Goal: Navigation & Orientation: Find specific page/section

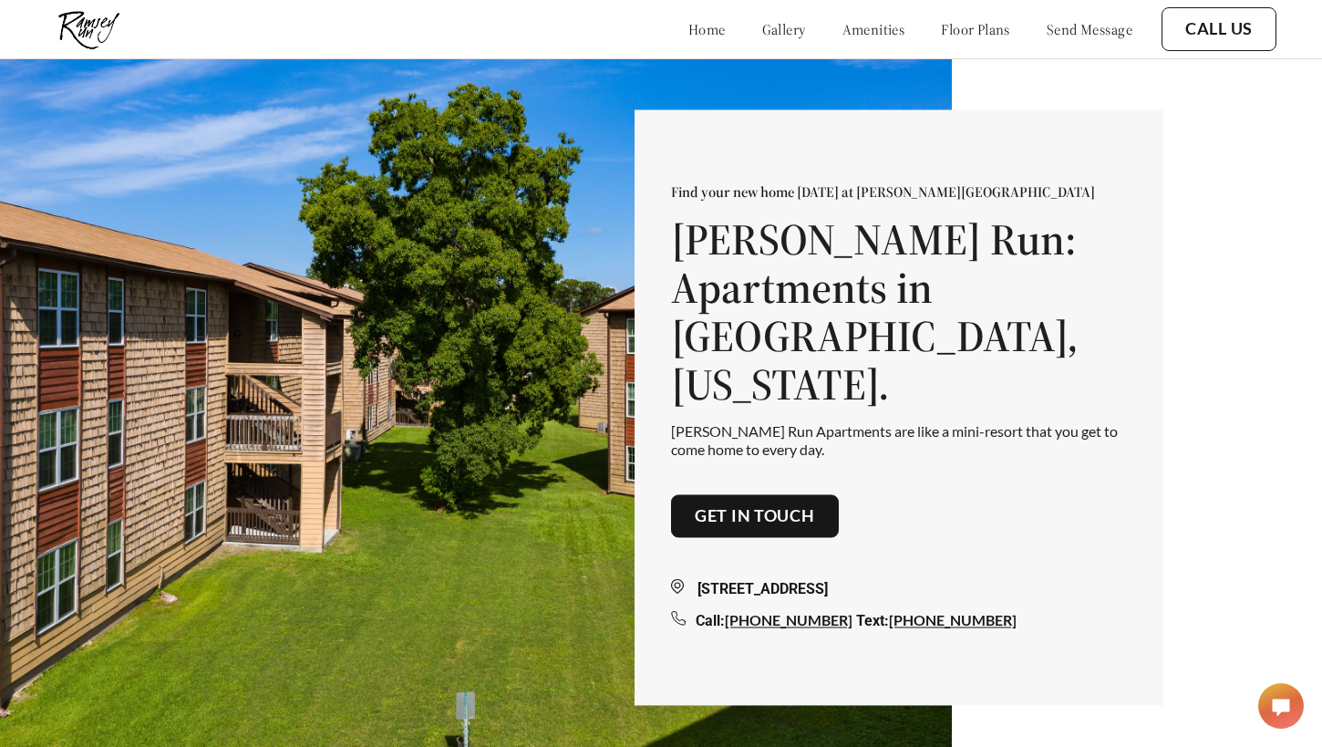
click at [85, 37] on img at bounding box center [89, 29] width 87 height 49
click at [688, 31] on link "home" at bounding box center [706, 29] width 37 height 18
click at [688, 29] on link "home" at bounding box center [706, 29] width 37 height 18
click at [762, 35] on link "gallery" at bounding box center [784, 29] width 44 height 18
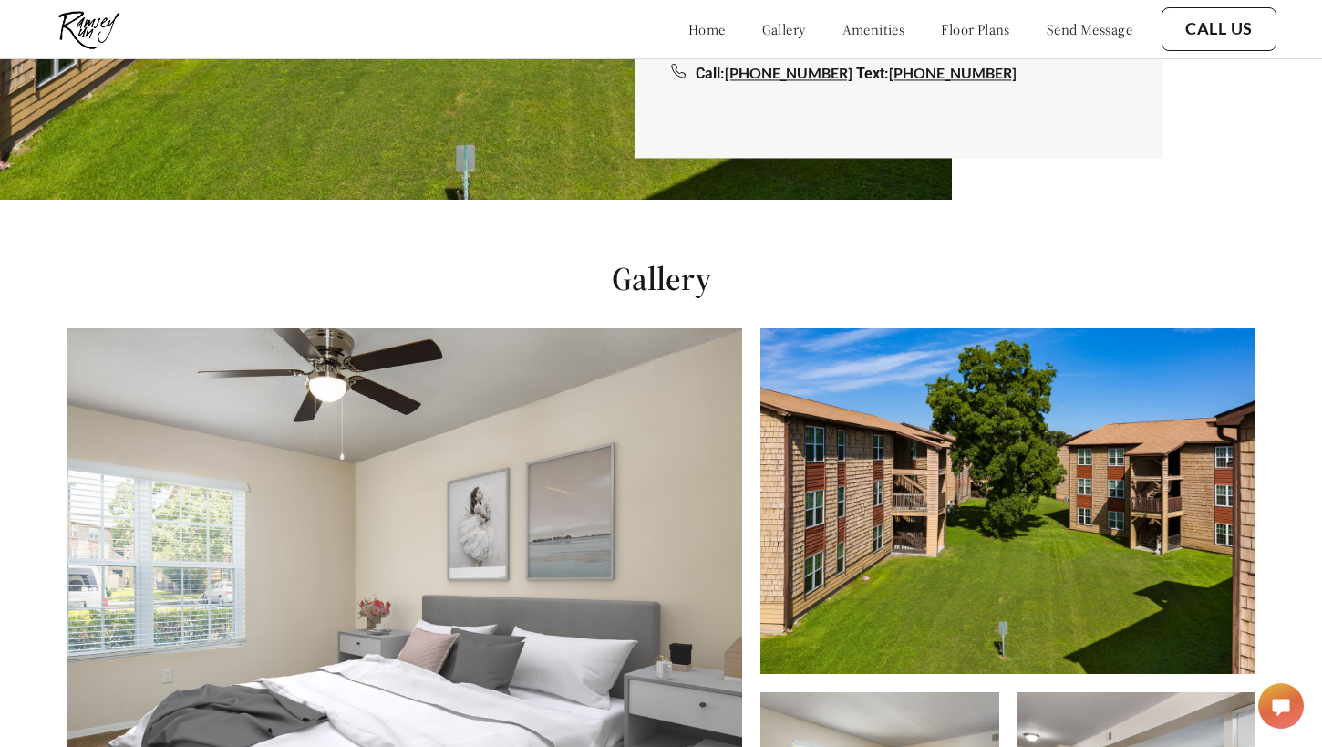
scroll to position [747, 0]
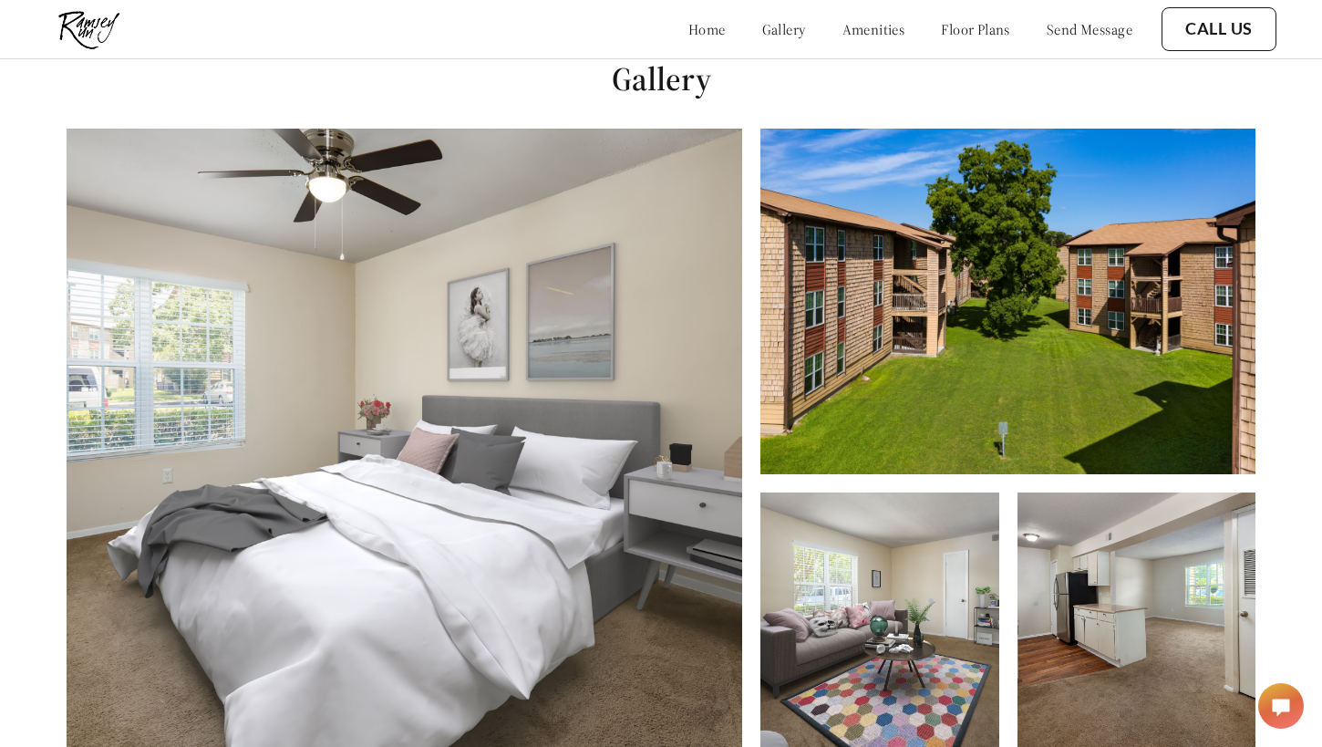
click at [688, 32] on link "home" at bounding box center [706, 29] width 37 height 18
